Goal: Communication & Community: Answer question/provide support

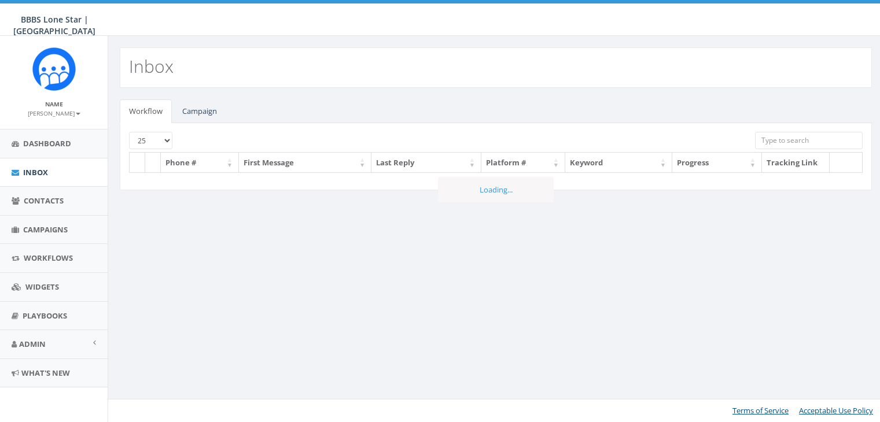
select select
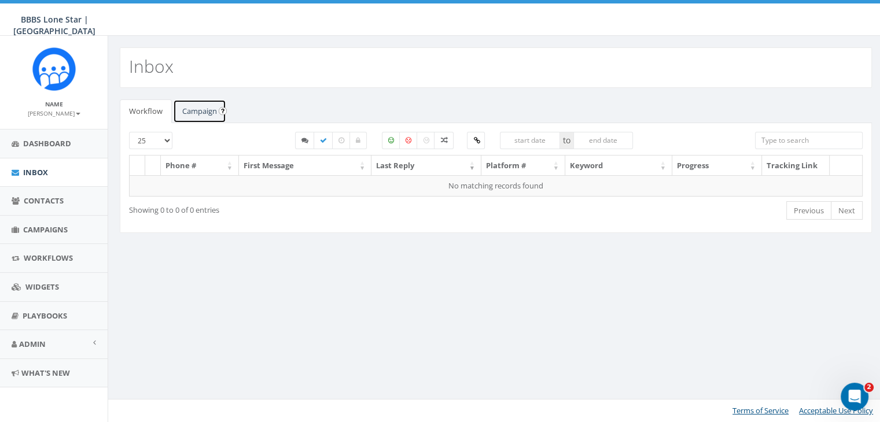
click at [191, 109] on link "Campaign" at bounding box center [199, 112] width 53 height 24
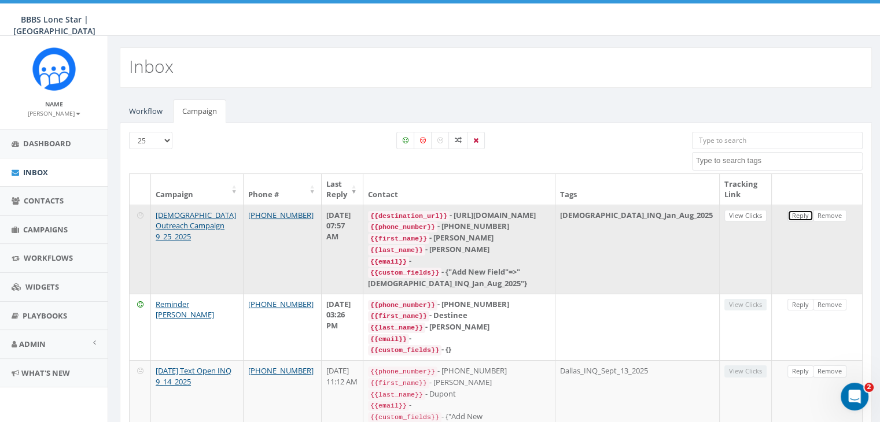
click at [797, 211] on link "Reply" at bounding box center [800, 216] width 26 height 12
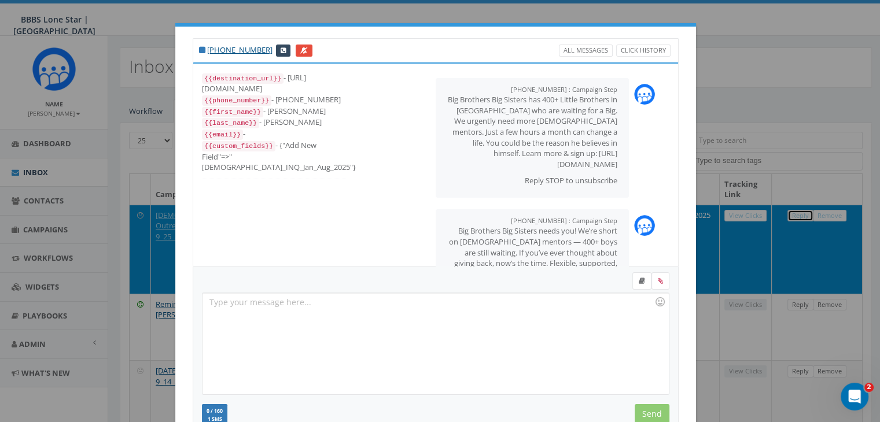
scroll to position [138, 0]
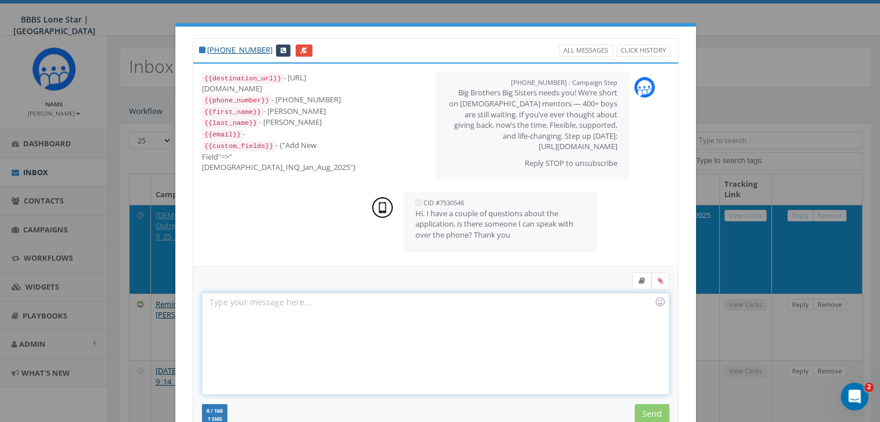
click at [569, 311] on div at bounding box center [435, 343] width 466 height 101
click at [625, 350] on div "I" at bounding box center [435, 343] width 466 height 101
click at [646, 410] on input "Send" at bounding box center [652, 414] width 35 height 20
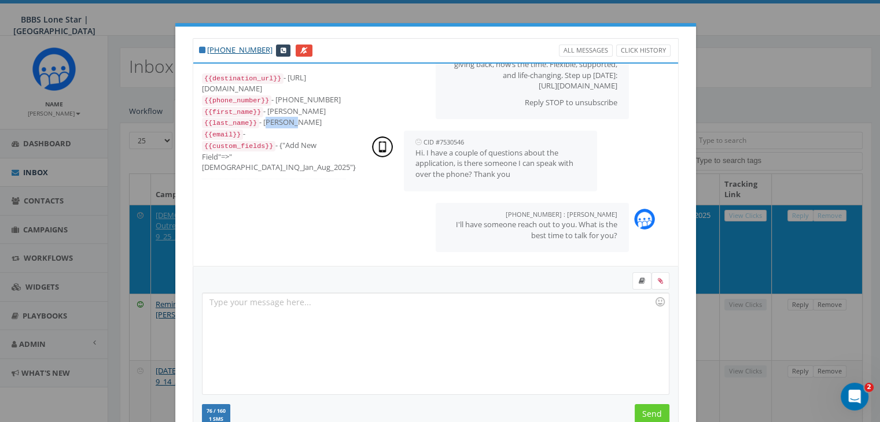
drag, startPoint x: 289, startPoint y: 117, endPoint x: 256, endPoint y: 121, distance: 32.6
click at [256, 121] on div "{{last_name}} - [PERSON_NAME]" at bounding box center [274, 123] width 144 height 12
copy div "[PERSON_NAME]"
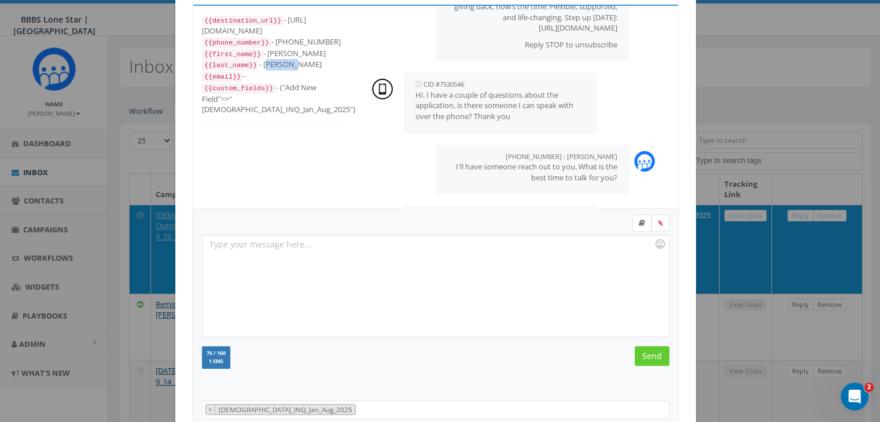
scroll to position [271, 0]
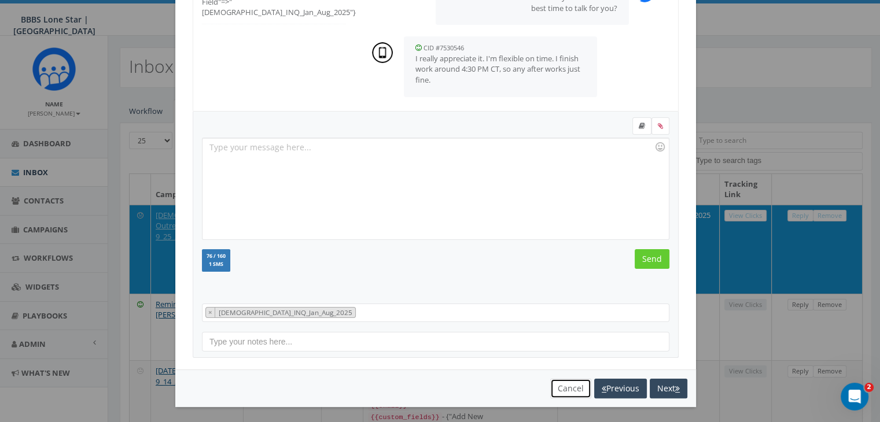
click at [562, 389] on button "Cancel" at bounding box center [570, 389] width 41 height 20
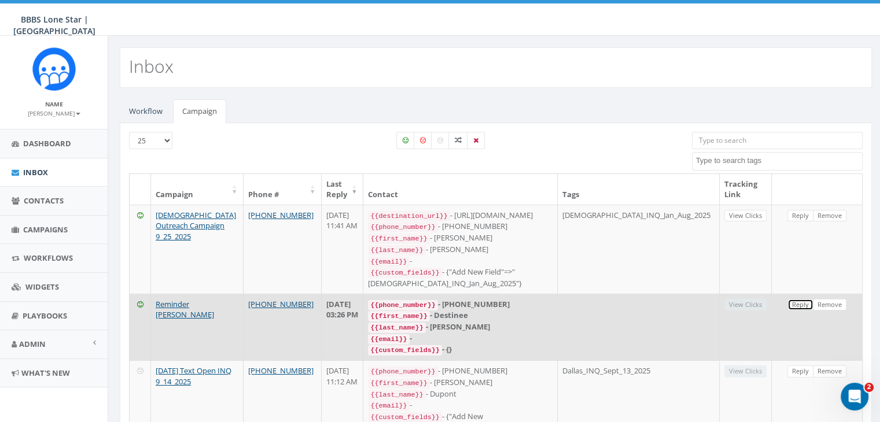
click at [795, 299] on link "Reply" at bounding box center [800, 305] width 26 height 12
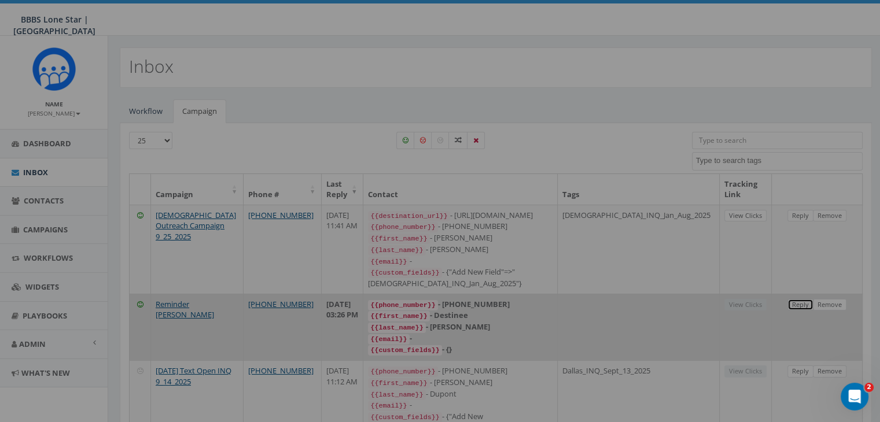
scroll to position [0, 0]
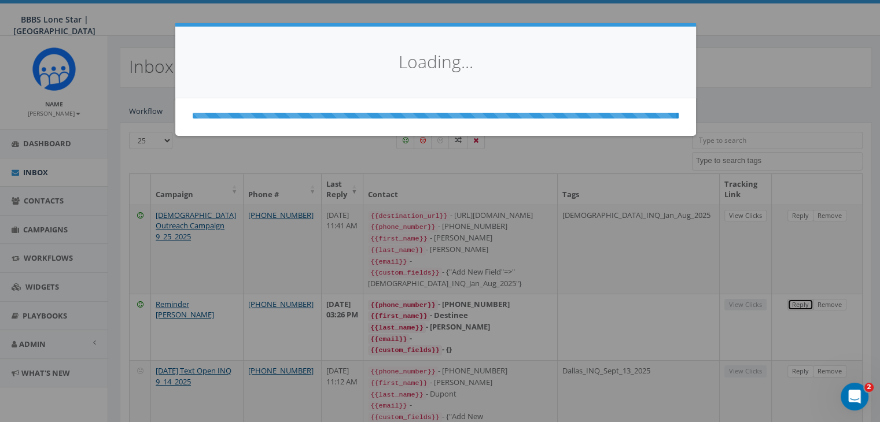
select select
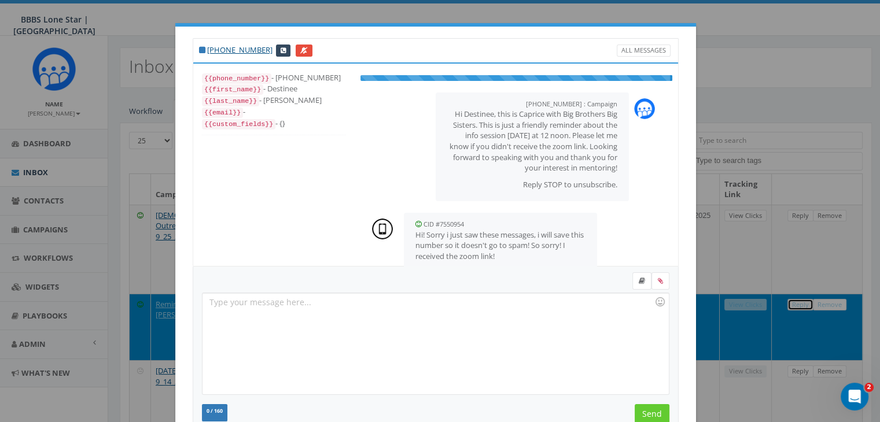
scroll to position [18, 0]
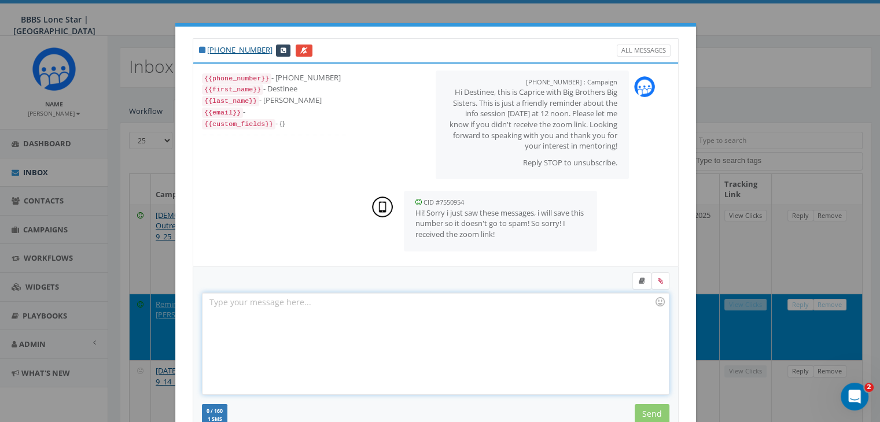
click at [531, 333] on div at bounding box center [435, 343] width 466 height 101
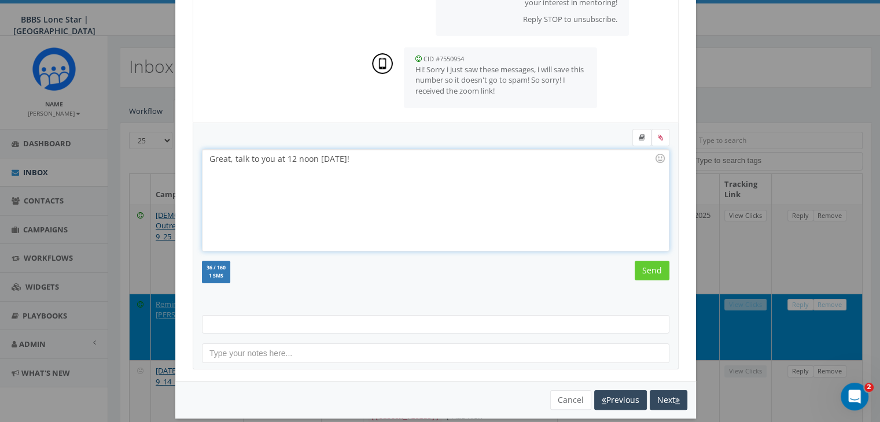
scroll to position [155, 0]
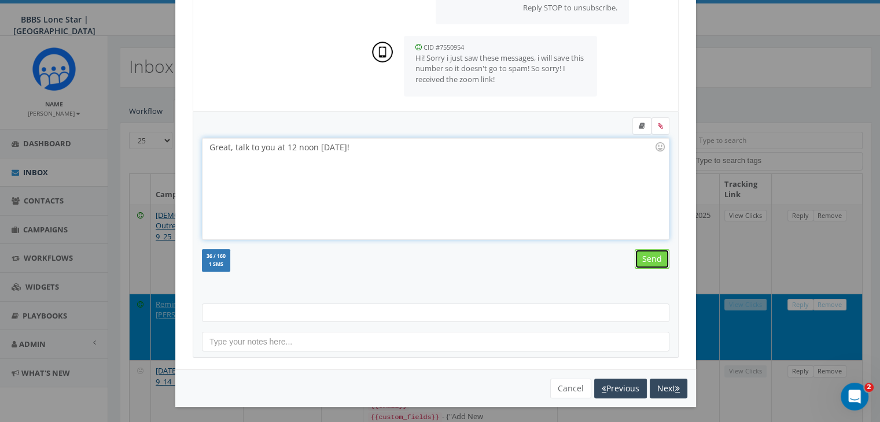
click at [655, 260] on input "Send" at bounding box center [652, 259] width 35 height 20
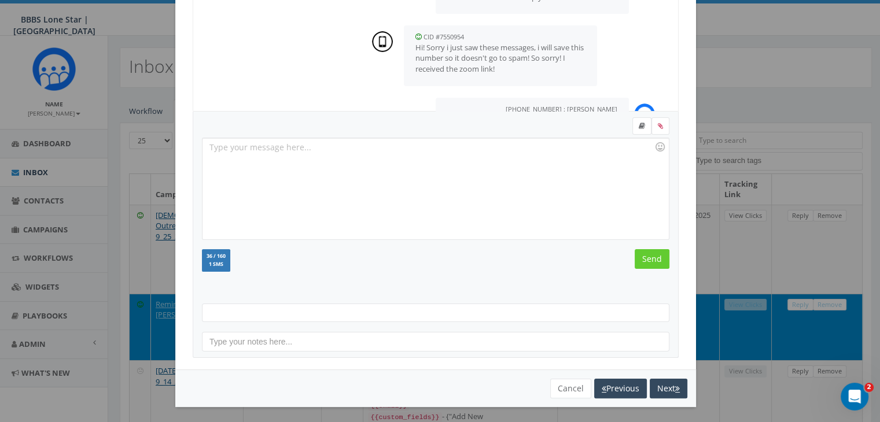
scroll to position [68, 0]
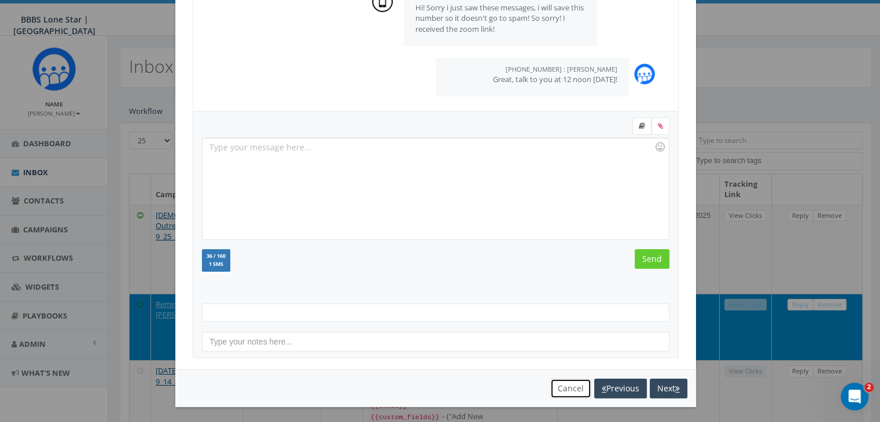
click at [567, 389] on button "Cancel" at bounding box center [570, 389] width 41 height 20
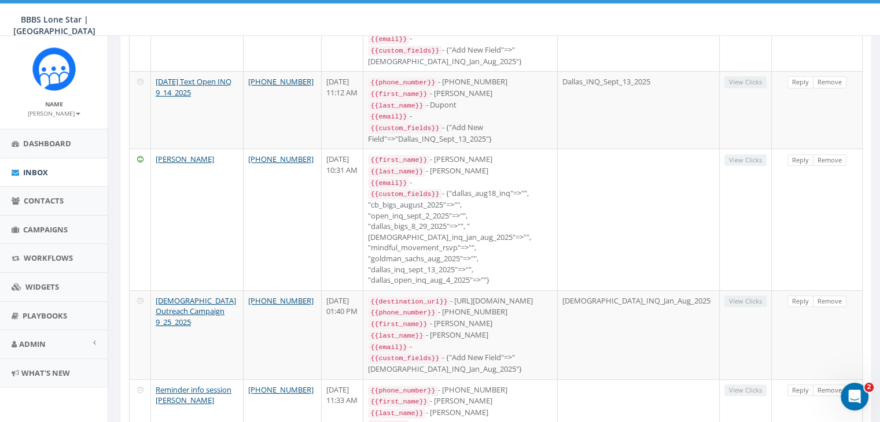
scroll to position [0, 0]
